Goal: Check status: Verify the current state of an ongoing process or item

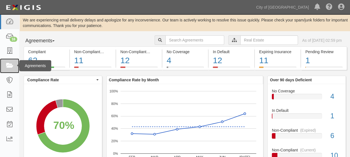
click at [8, 63] on icon at bounding box center [10, 66] width 8 height 6
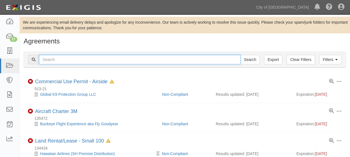
click at [47, 59] on input "text" at bounding box center [140, 59] width 202 height 9
type input "149444"
click at [240, 55] on input "Search" at bounding box center [249, 59] width 19 height 9
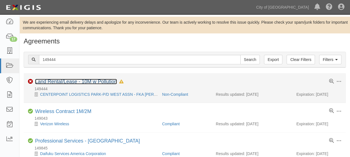
click at [67, 81] on link "Land Rental/Lease - 10M w Pollution" at bounding box center [76, 82] width 82 height 6
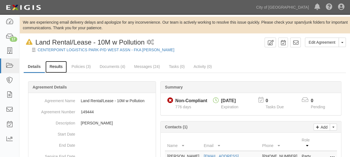
click at [60, 69] on link "Results" at bounding box center [55, 67] width 21 height 12
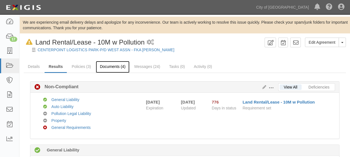
click at [115, 69] on link "Documents (4)" at bounding box center [113, 67] width 34 height 12
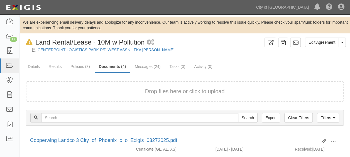
click at [162, 91] on button "Drop files here or click to upload" at bounding box center [185, 91] width 80 height 8
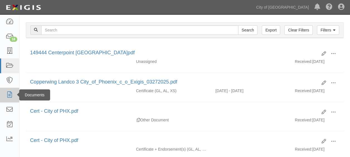
scroll to position [111, 0]
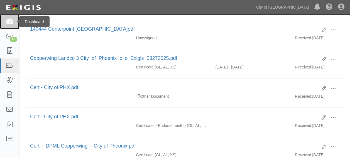
click at [14, 24] on link at bounding box center [9, 21] width 19 height 15
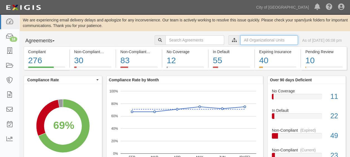
click at [272, 40] on input "text" at bounding box center [269, 39] width 58 height 9
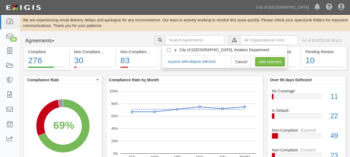
click at [176, 49] on icon at bounding box center [176, 50] width 4 height 3
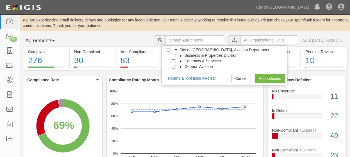
click at [181, 54] on label "Business & Properties Division" at bounding box center [207, 56] width 60 height 6
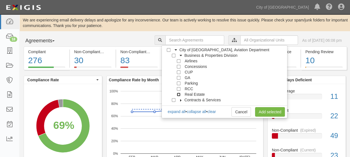
click at [180, 95] on input "Real Estate" at bounding box center [179, 95] width 4 height 4
checkbox input "true"
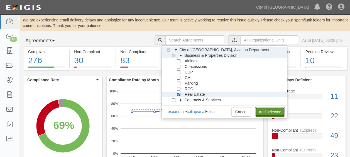
click at [260, 111] on link "Add selected" at bounding box center [270, 111] width 30 height 9
